Goal: Task Accomplishment & Management: Use online tool/utility

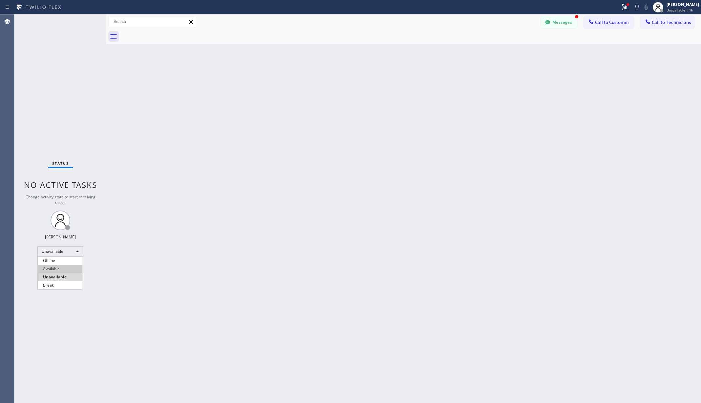
click at [58, 269] on li "Available" at bounding box center [60, 269] width 44 height 8
click at [113, 264] on div "Back to Dashboard Change Sender ID Customers Technicians AA [PERSON_NAME] [DATE…" at bounding box center [403, 208] width 594 height 389
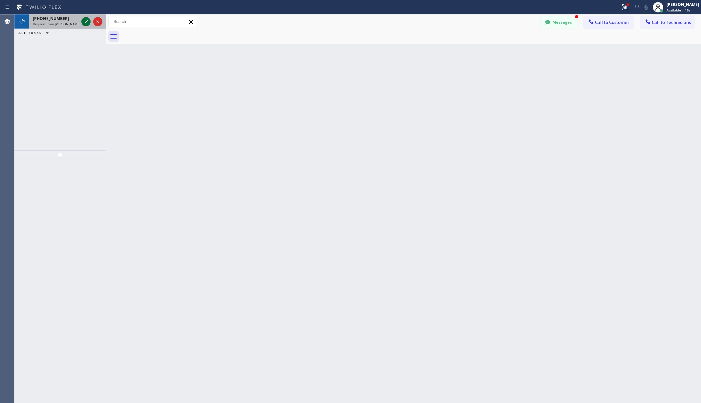
click at [87, 21] on icon at bounding box center [86, 22] width 8 height 8
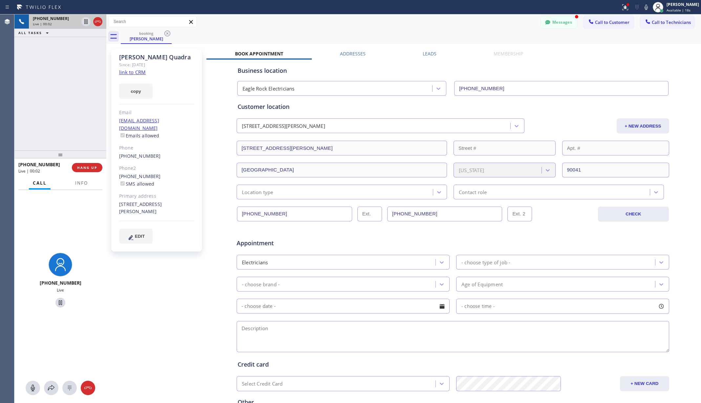
type input "[PHONE_NUMBER]"
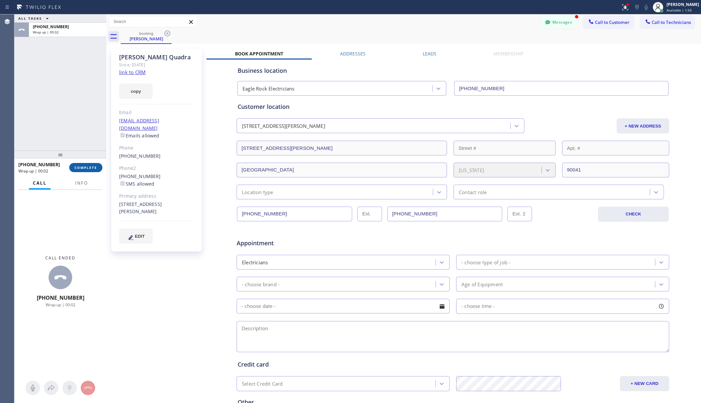
click at [94, 166] on span "COMPLETE" at bounding box center [85, 167] width 23 height 5
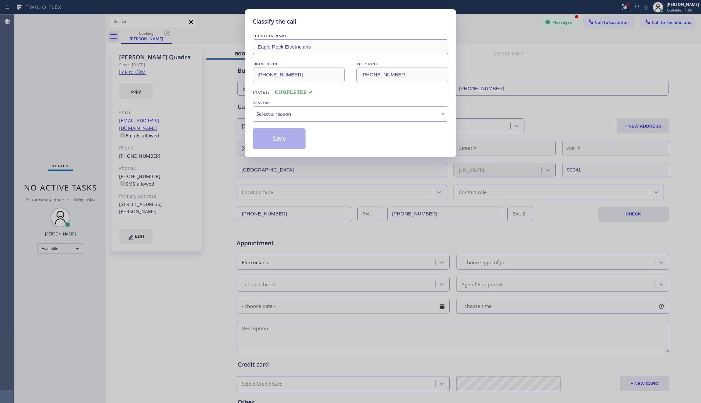
click at [332, 114] on div "Select a reason" at bounding box center [350, 114] width 188 height 8
click at [290, 141] on button "Save" at bounding box center [279, 138] width 53 height 21
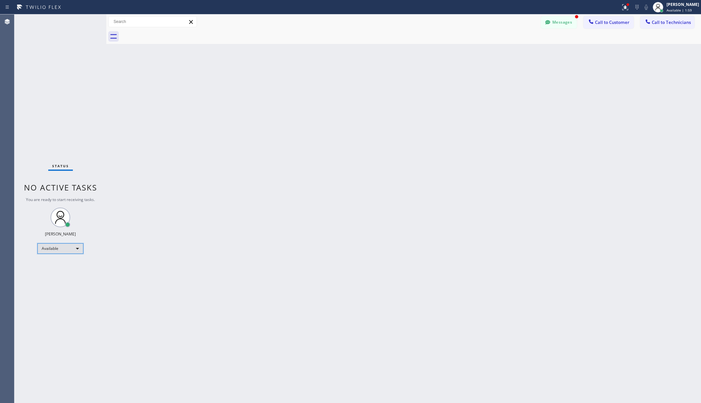
click at [71, 248] on div "Available" at bounding box center [60, 248] width 46 height 10
click at [62, 274] on li "Unavailable" at bounding box center [60, 274] width 44 height 8
click at [167, 97] on div "Back to Dashboard Change Sender ID Customers Technicians AA [PERSON_NAME] [DATE…" at bounding box center [403, 208] width 594 height 389
